Goal: Task Accomplishment & Management: Use online tool/utility

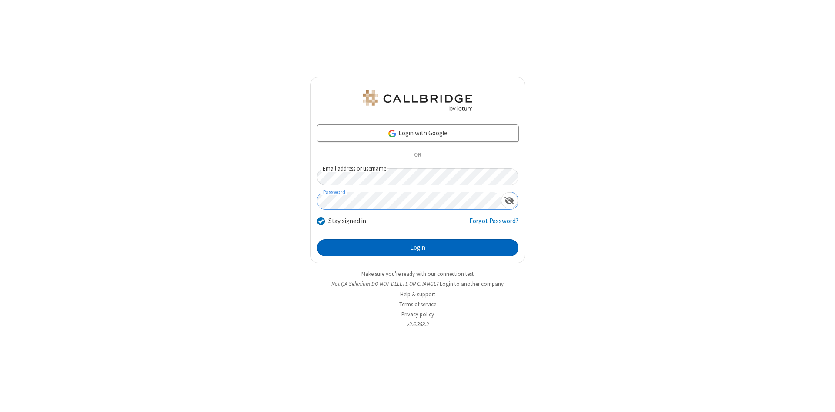
click at [418, 248] on button "Login" at bounding box center [417, 247] width 201 height 17
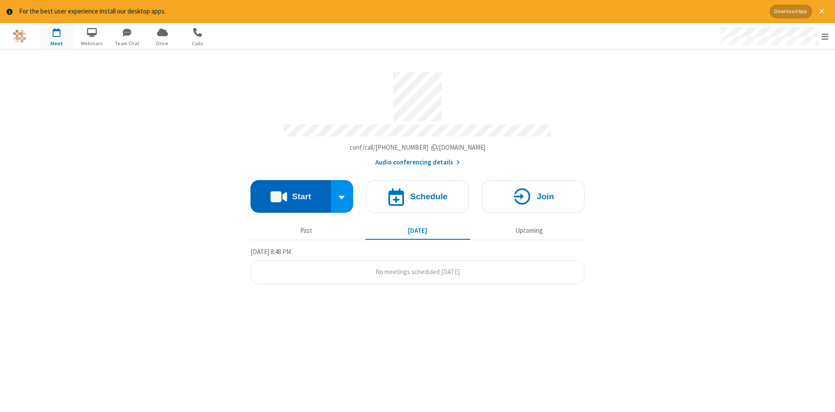
click at [291, 193] on button "Start" at bounding box center [291, 196] width 80 height 33
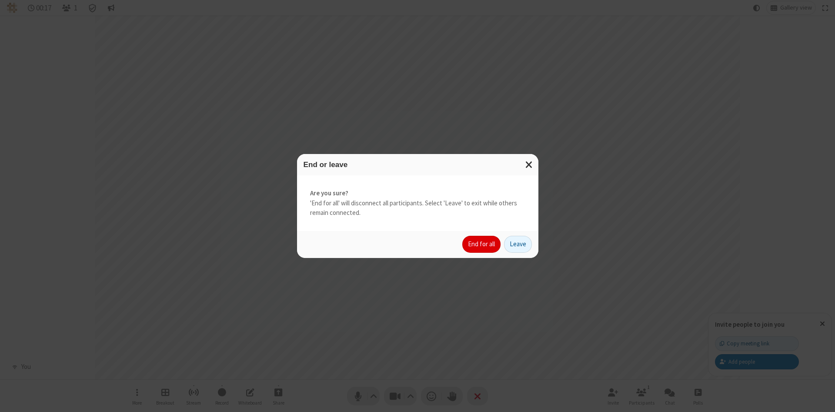
click at [482, 244] on button "End for all" at bounding box center [481, 244] width 38 height 17
